Goal: Task Accomplishment & Management: Manage account settings

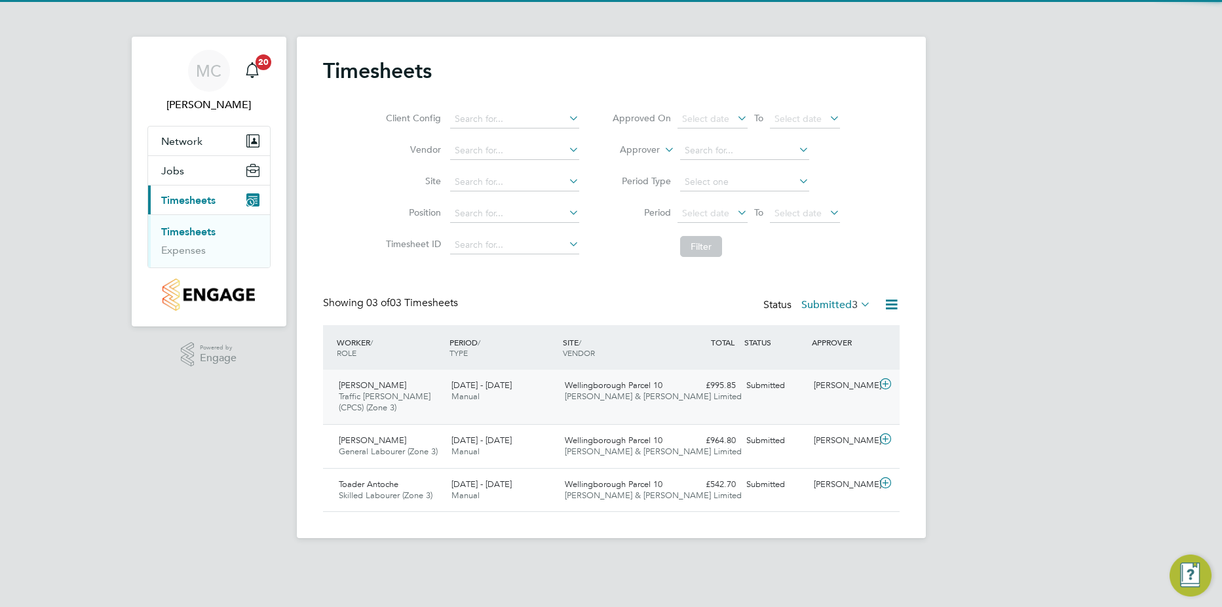
click at [885, 381] on icon at bounding box center [885, 384] width 16 height 10
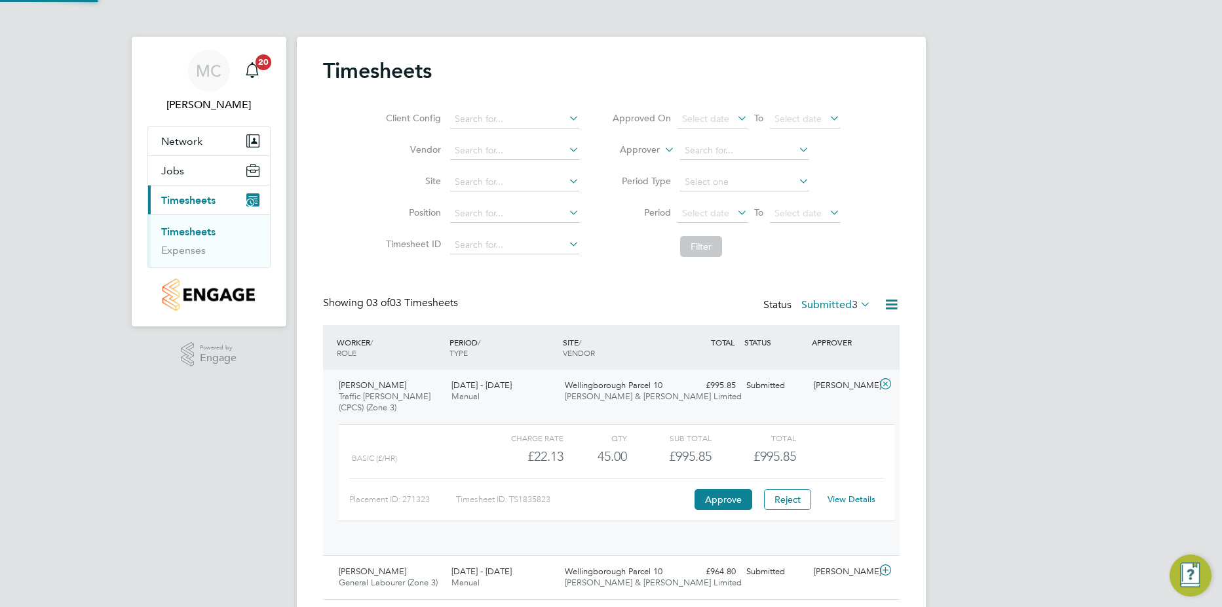
scroll to position [22, 128]
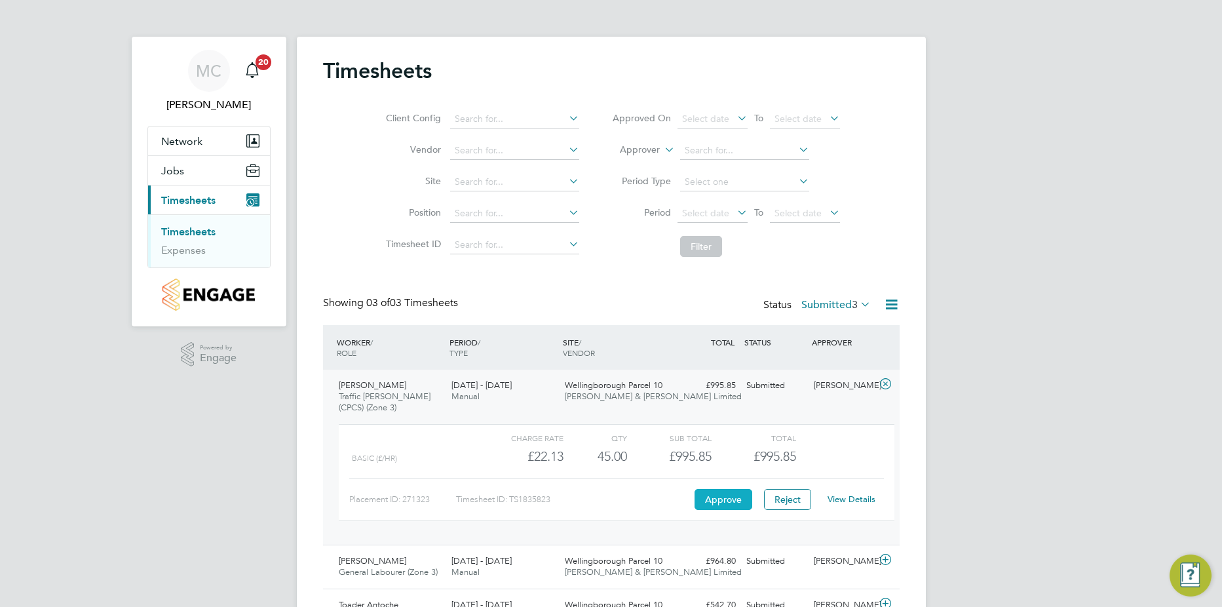
click at [735, 501] on button "Approve" at bounding box center [724, 499] width 58 height 21
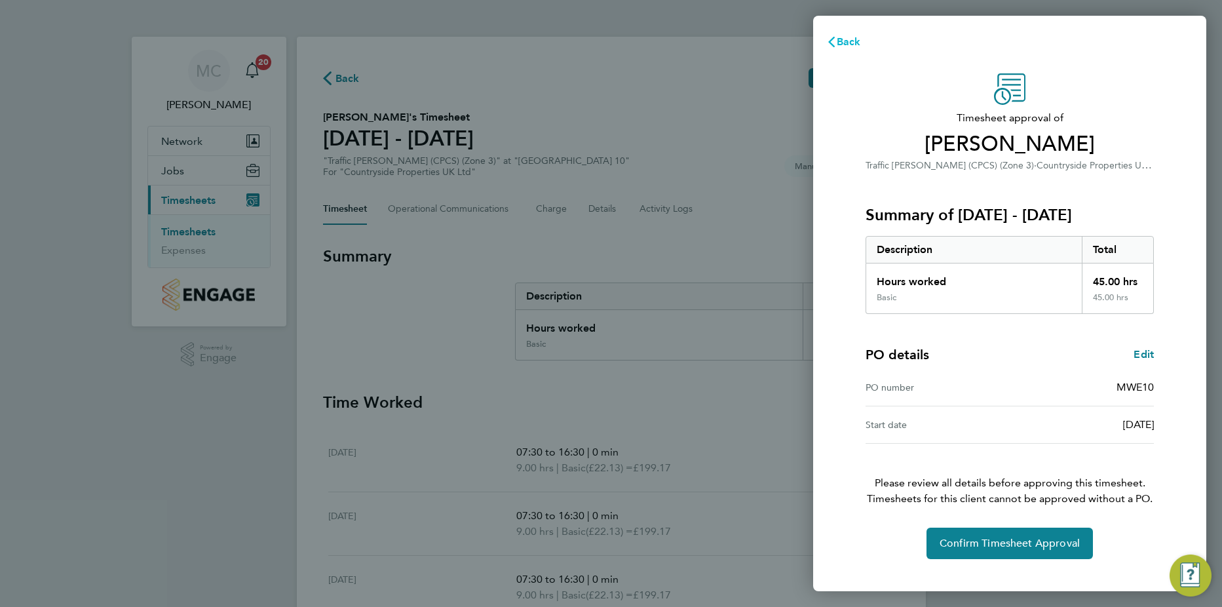
click at [847, 42] on span "Back" at bounding box center [849, 41] width 24 height 12
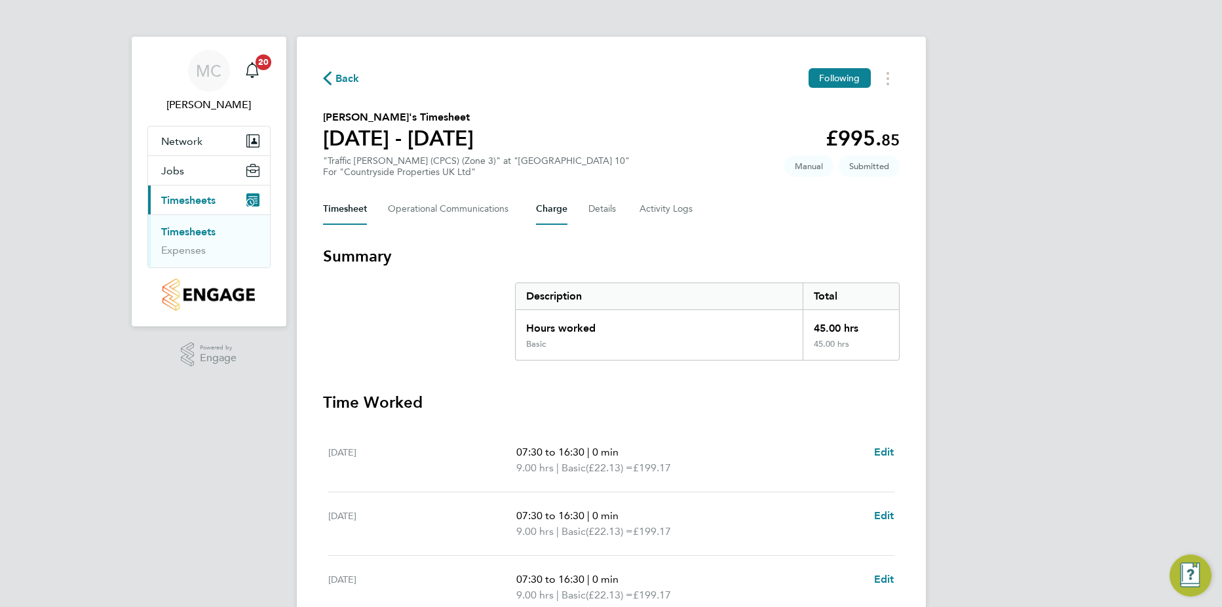
click at [551, 209] on button "Charge" at bounding box center [551, 208] width 31 height 31
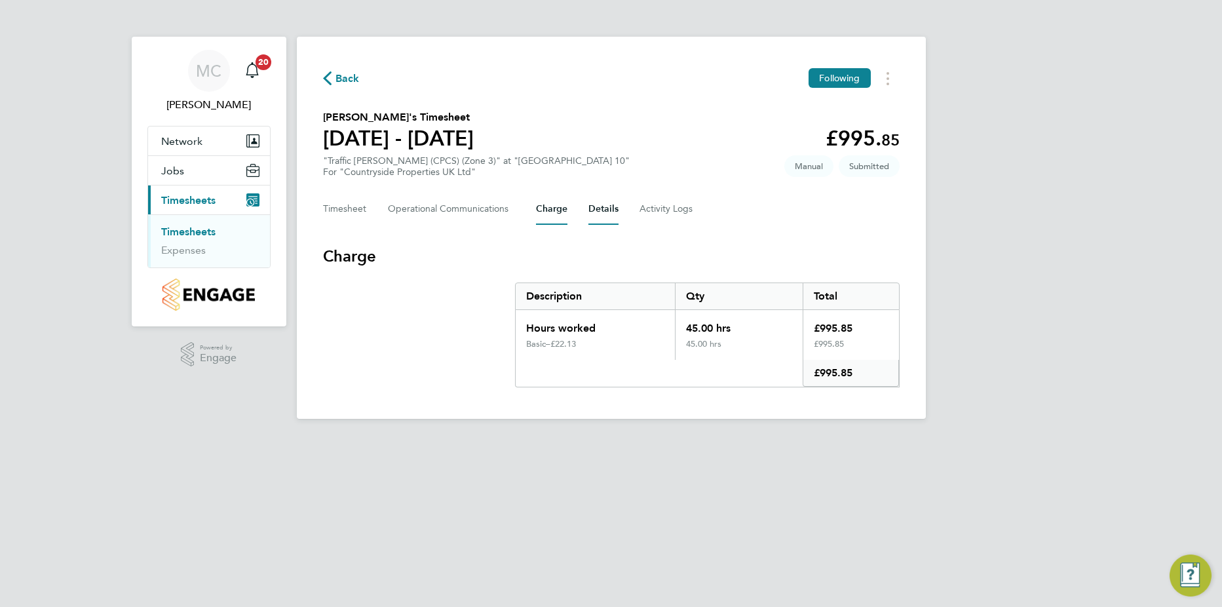
click at [591, 206] on button "Details" at bounding box center [603, 208] width 30 height 31
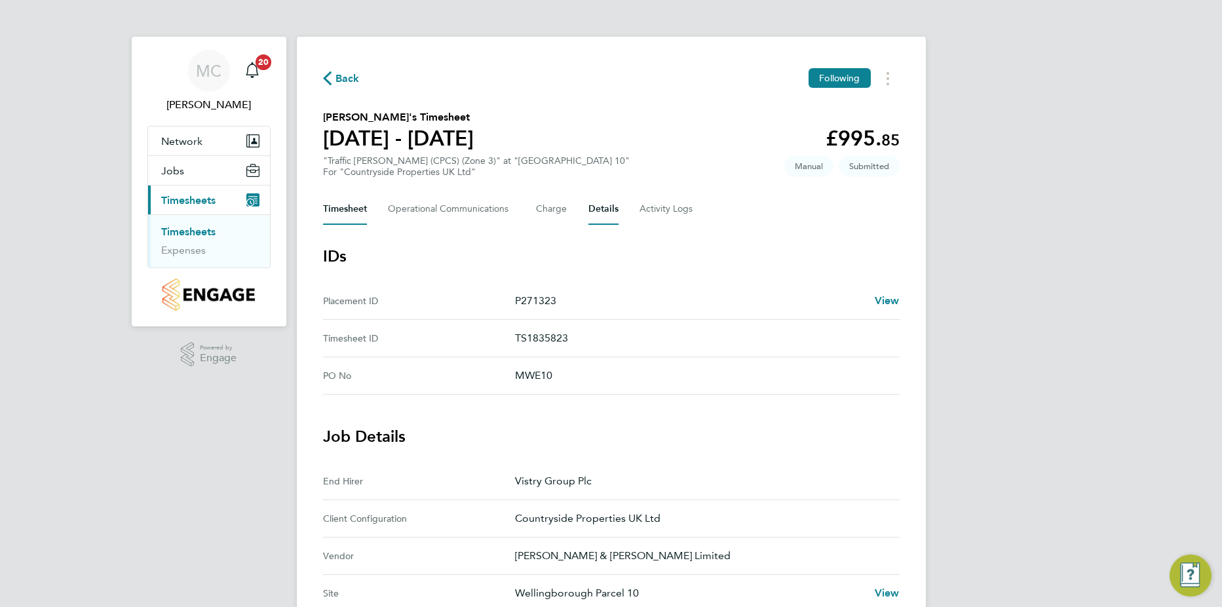
click at [340, 215] on button "Timesheet" at bounding box center [345, 208] width 44 height 31
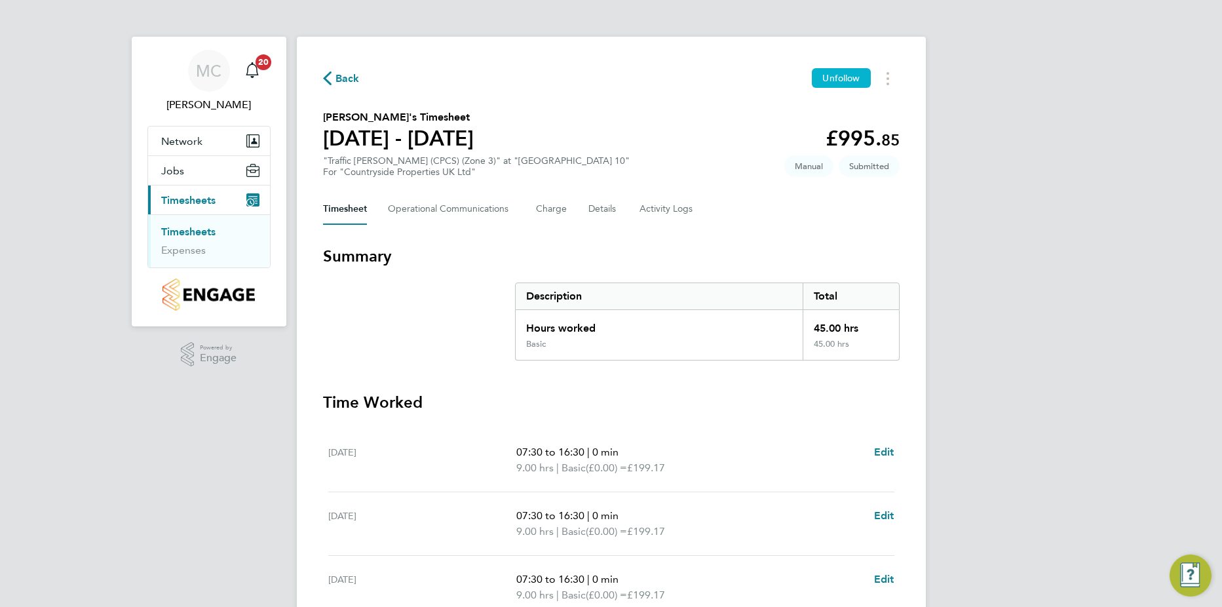
click at [845, 75] on span "Unfollow" at bounding box center [840, 78] width 37 height 12
click at [852, 75] on span "Follow" at bounding box center [847, 78] width 28 height 12
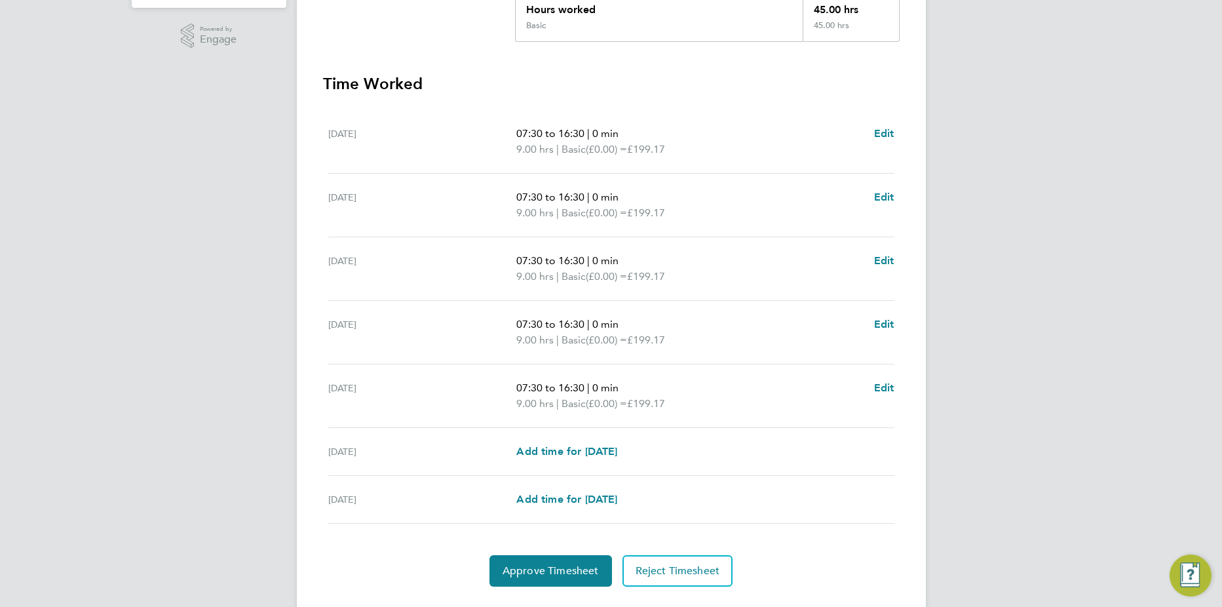
scroll to position [351, 0]
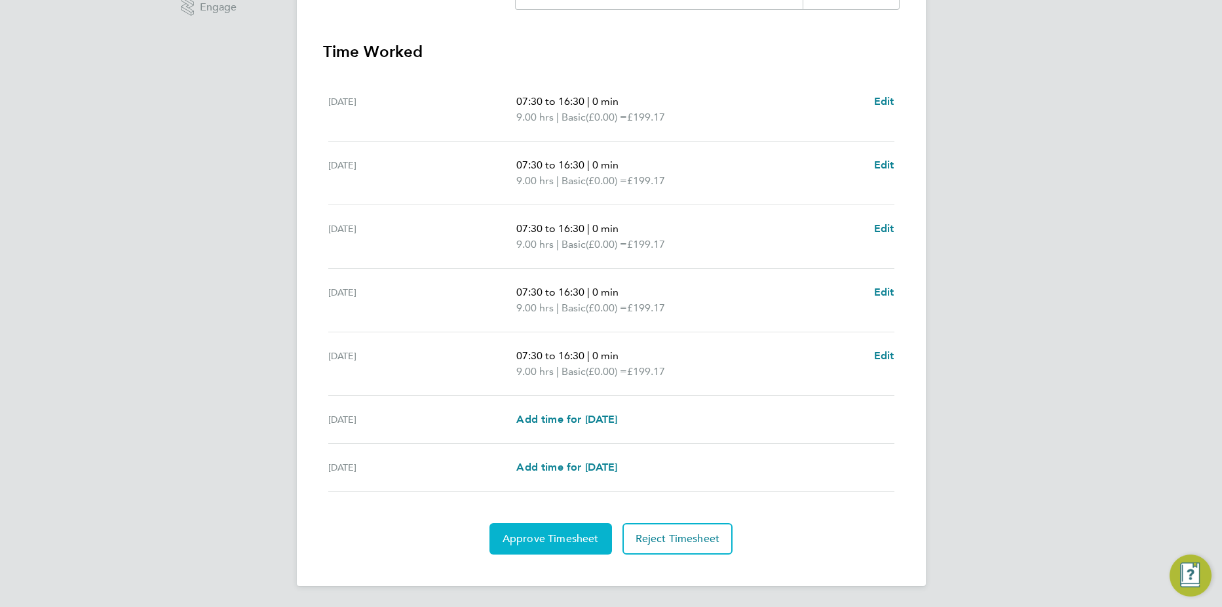
drag, startPoint x: 514, startPoint y: 529, endPoint x: 522, endPoint y: 529, distance: 7.9
click at [518, 529] on button "Approve Timesheet" at bounding box center [550, 538] width 123 height 31
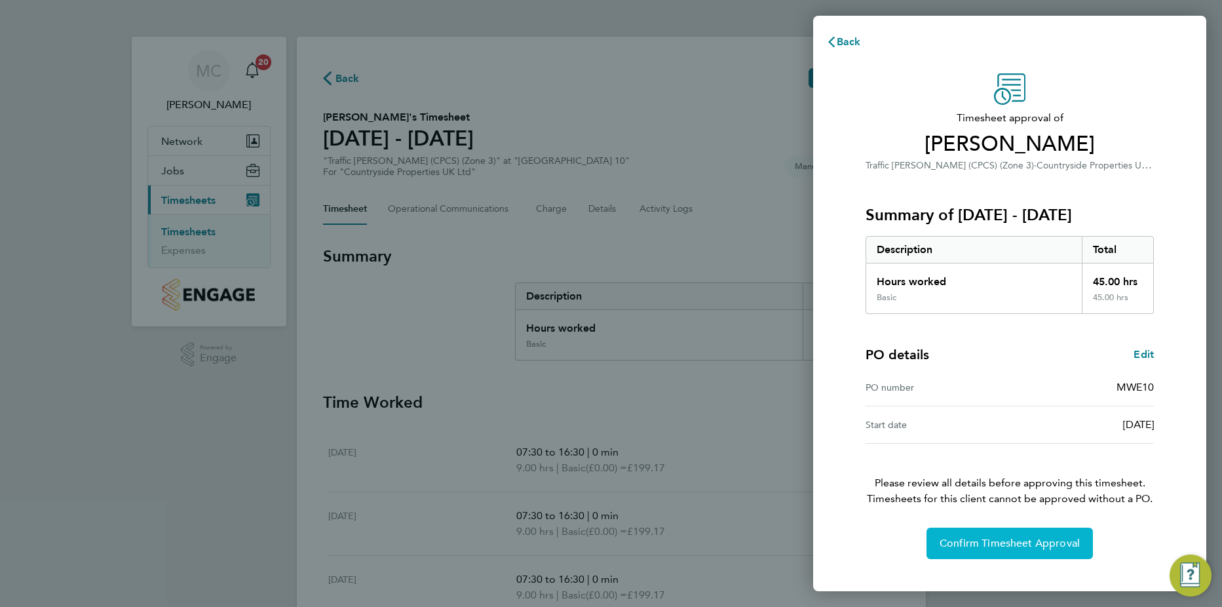
click at [959, 530] on button "Confirm Timesheet Approval" at bounding box center [1009, 542] width 166 height 31
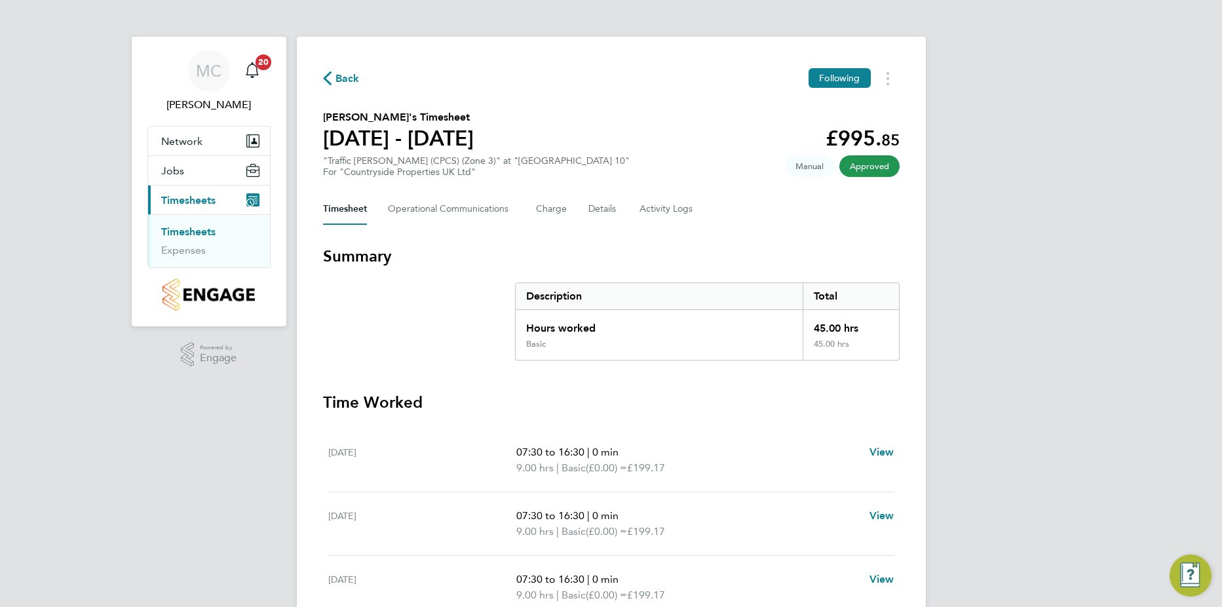
click at [177, 237] on link "Timesheets" at bounding box center [188, 231] width 54 height 12
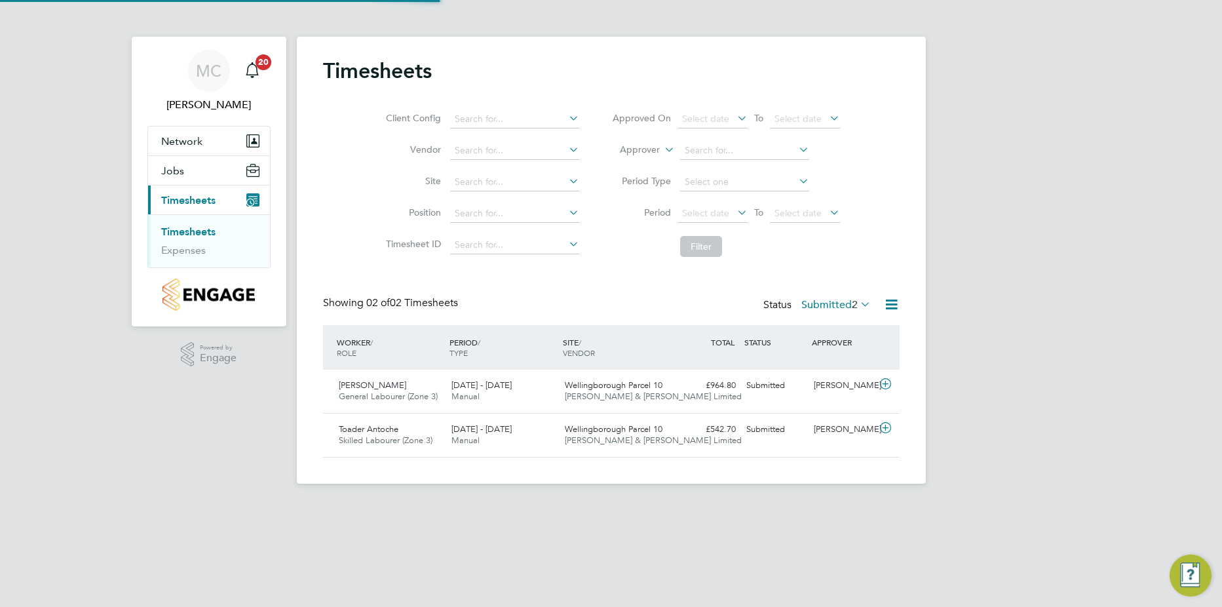
scroll to position [33, 114]
